Goal: Information Seeking & Learning: Learn about a topic

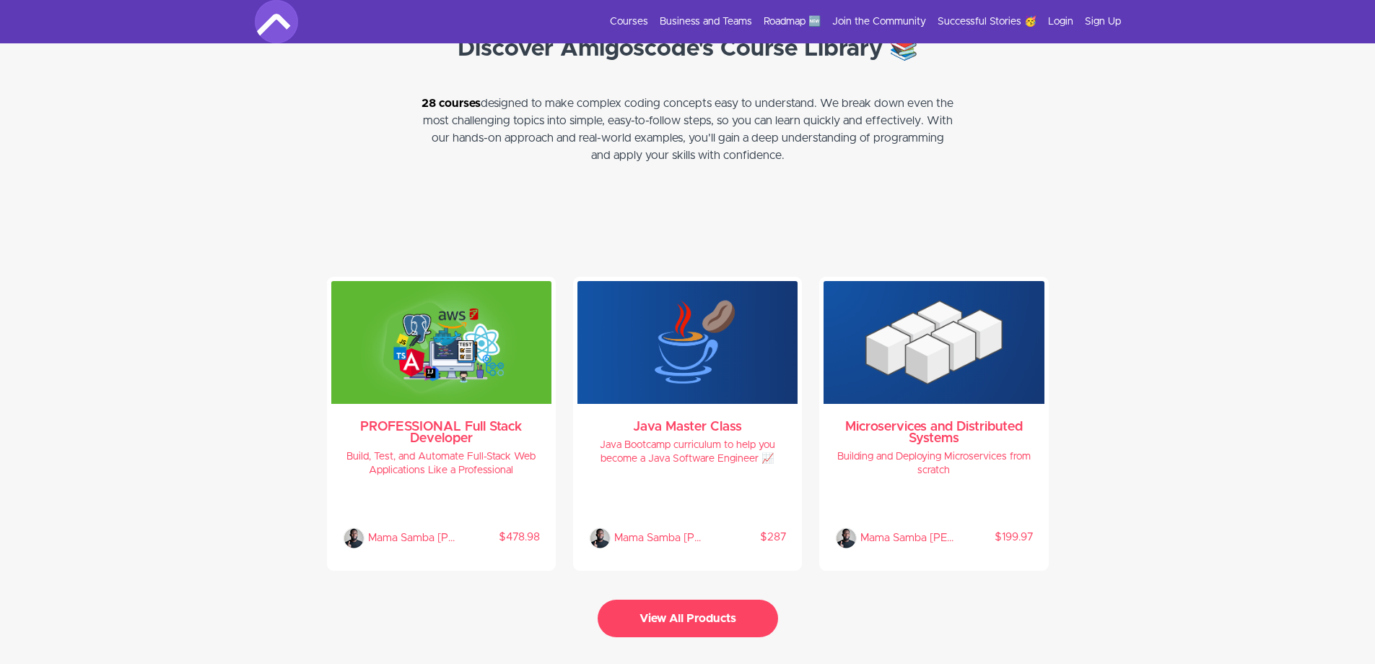
scroll to position [2888, 0]
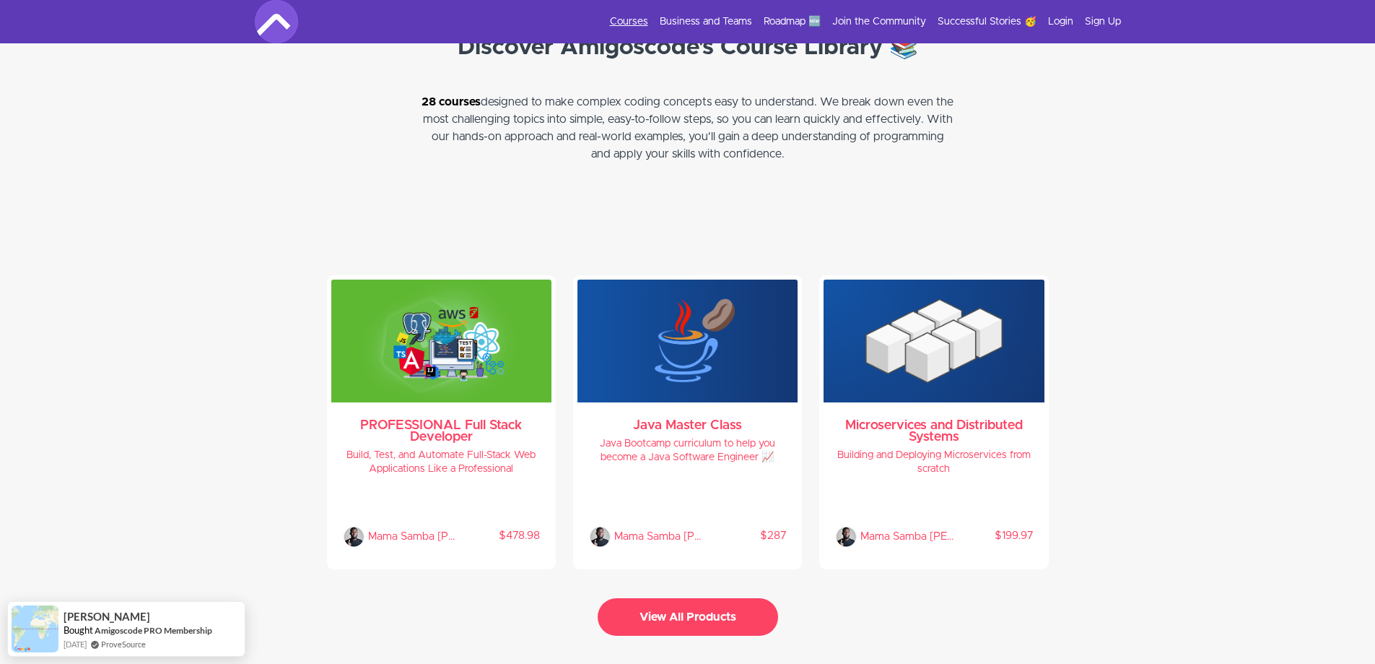
click at [637, 21] on link "Courses" at bounding box center [629, 21] width 38 height 14
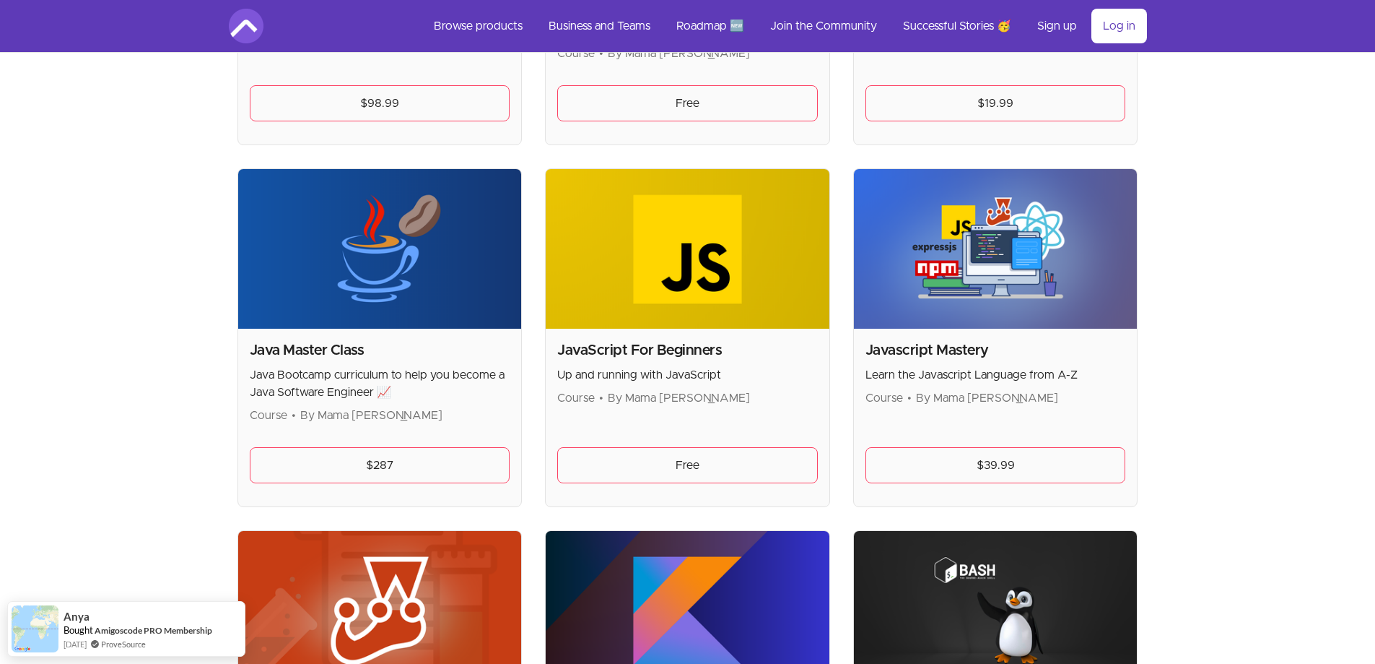
scroll to position [1682, 0]
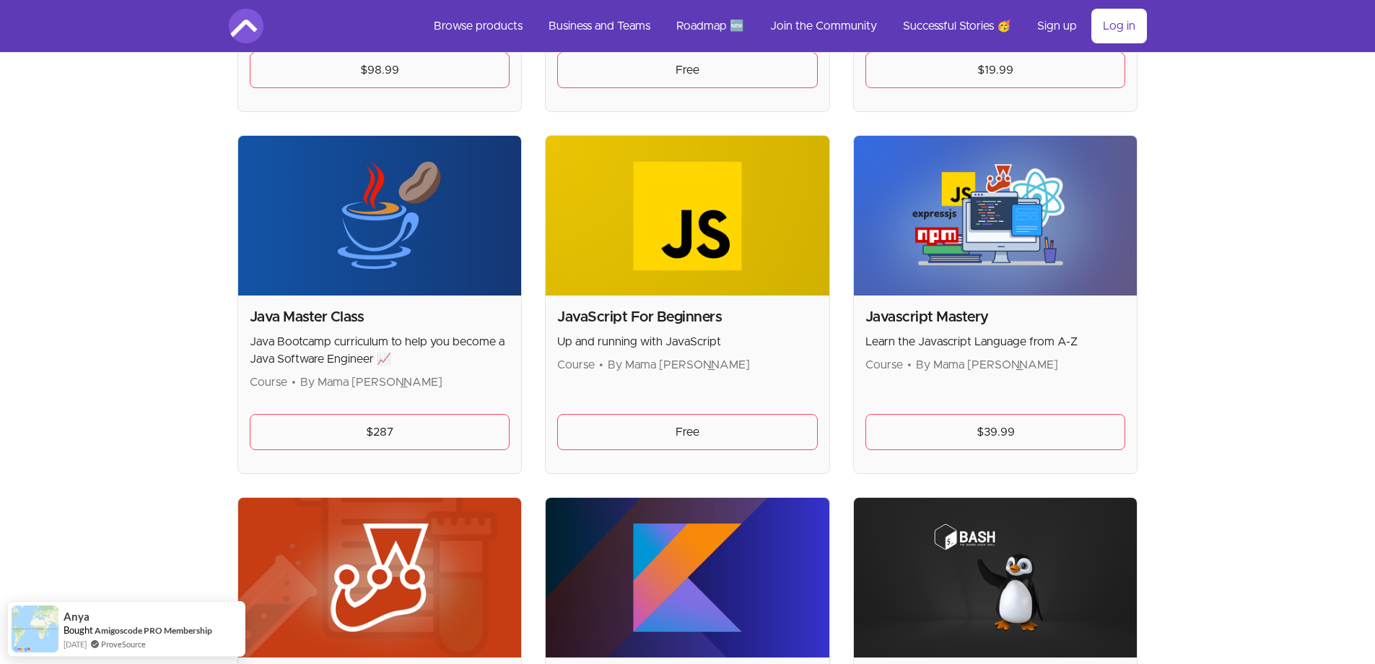
click at [294, 311] on h2 "Java Master Class" at bounding box center [380, 317] width 261 height 20
click at [300, 313] on h2 "Java Master Class" at bounding box center [380, 317] width 261 height 20
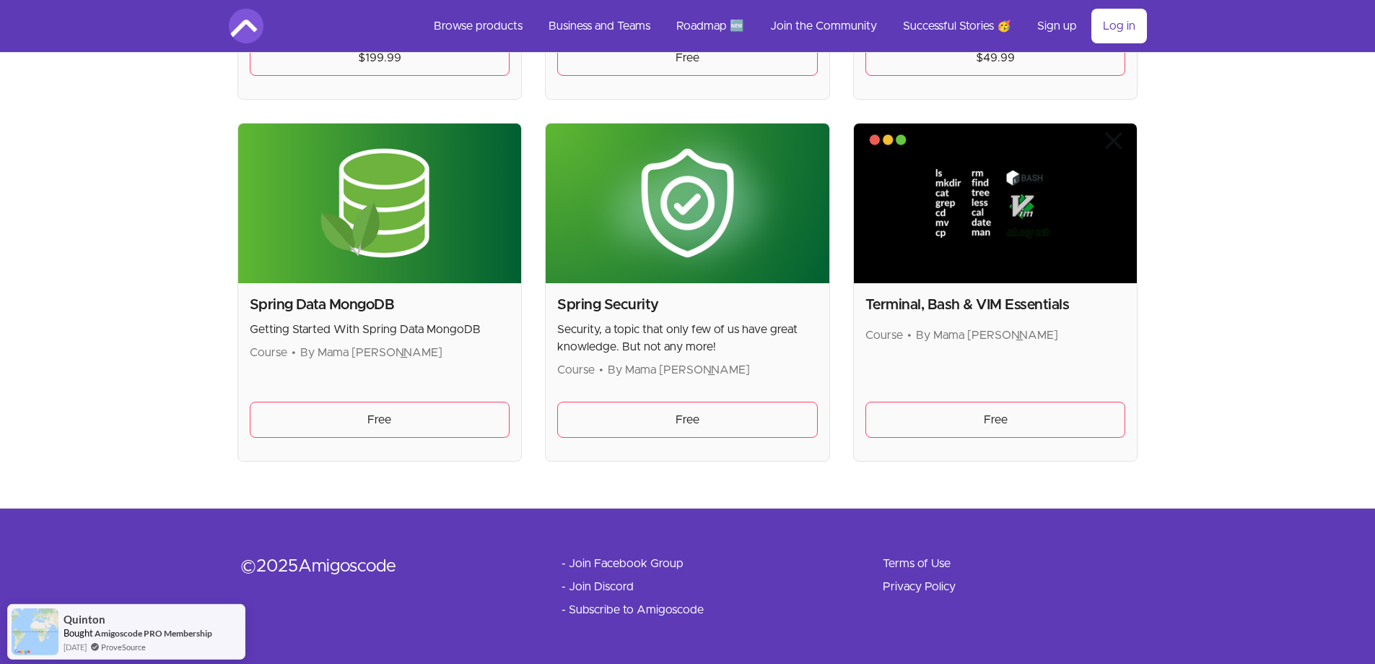
scroll to position [3848, 0]
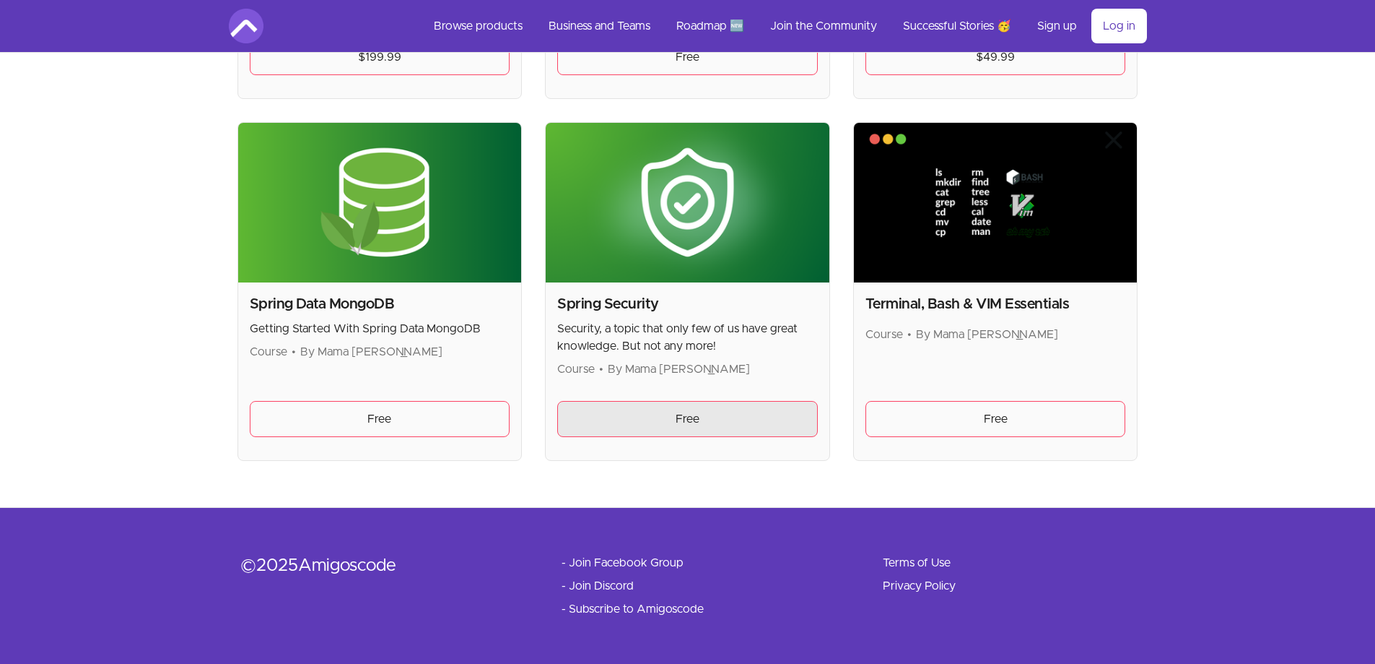
click at [682, 417] on link "Free" at bounding box center [687, 419] width 261 height 36
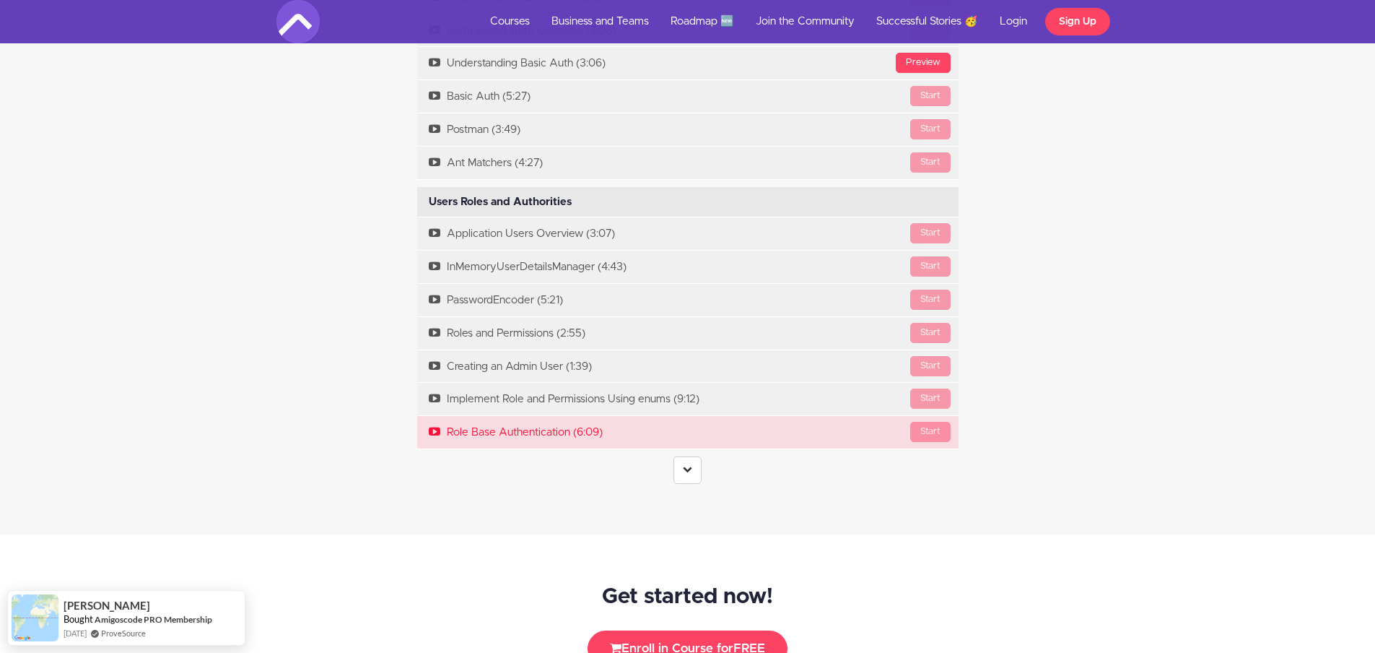
scroll to position [2599, 0]
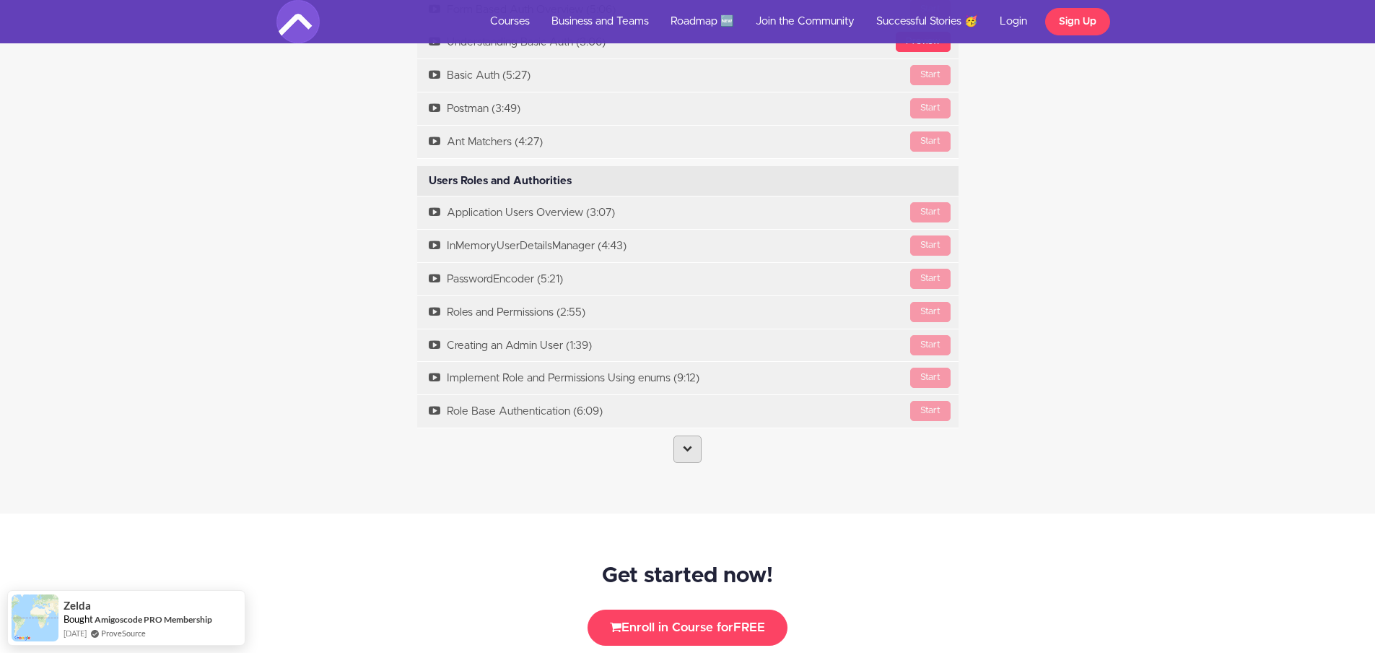
click at [687, 451] on icon at bounding box center [687, 447] width 9 height 9
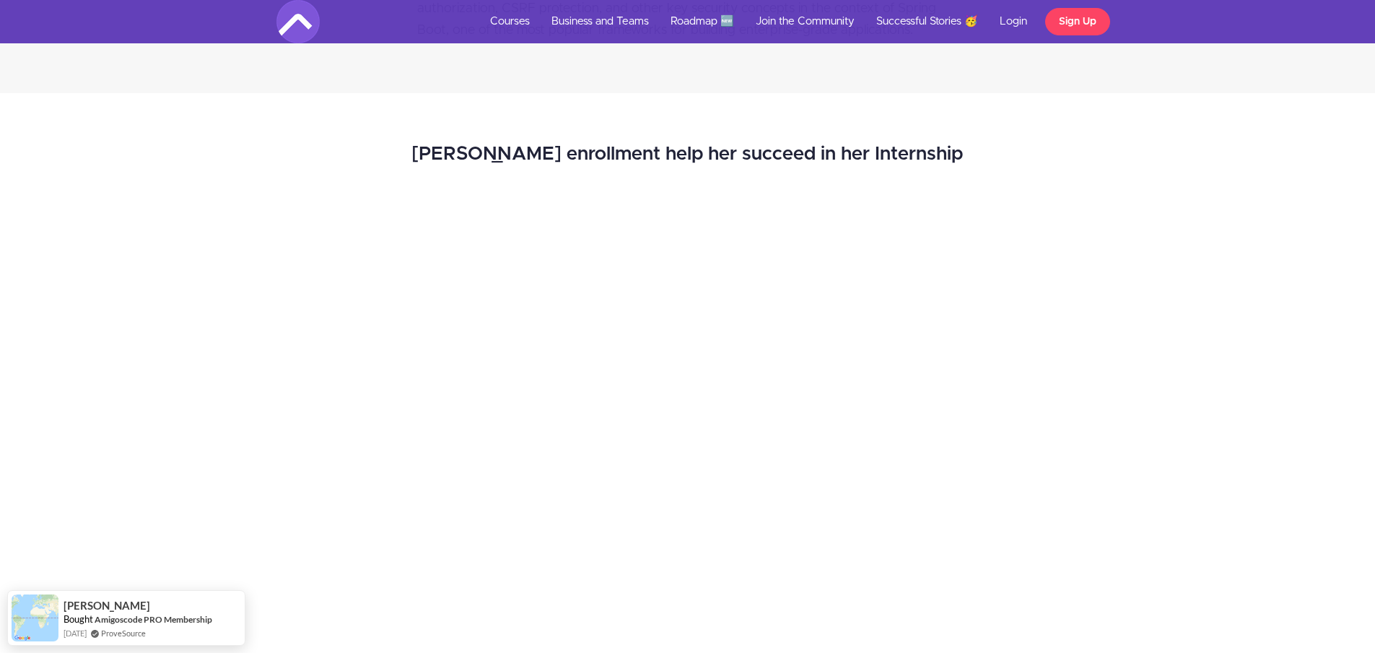
scroll to position [1588, 0]
